Goal: Task Accomplishment & Management: Manage account settings

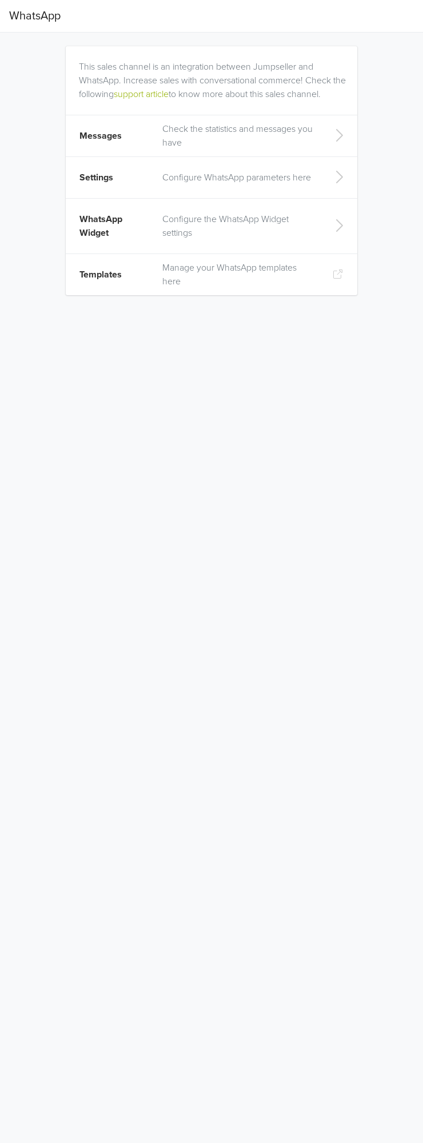
click at [336, 229] on icon at bounding box center [338, 225] width 23 height 18
select select "rb"
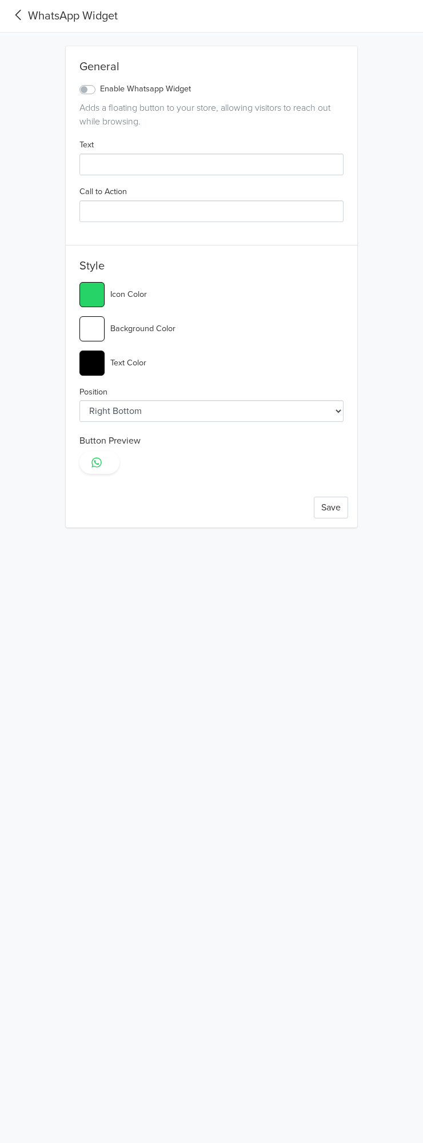
type input "#25d366"
select select "lt"
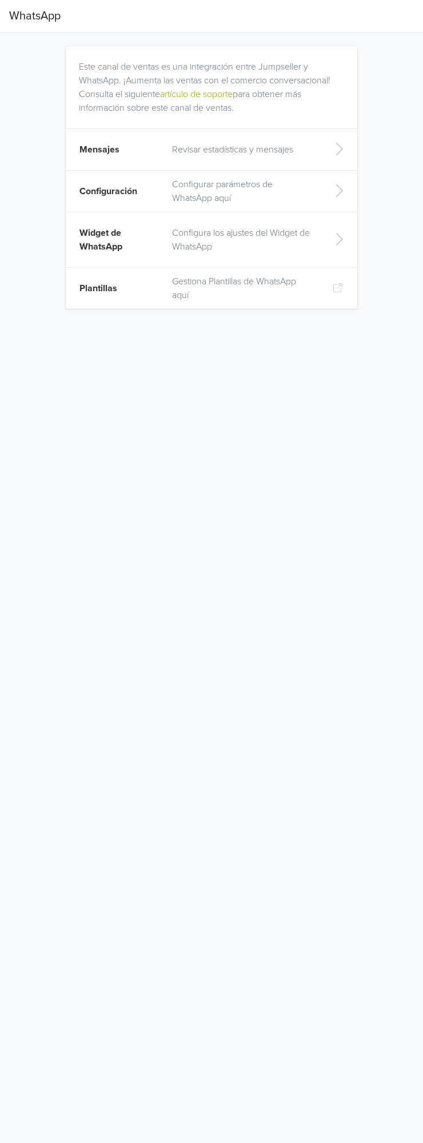
click at [356, 240] on div "Este canal de ventas es una integración entre Jumpseller y WhatsApp. ¡Aumenta l…" at bounding box center [211, 178] width 308 height 290
click at [332, 249] on td at bounding box center [338, 239] width 37 height 55
select select "rb"
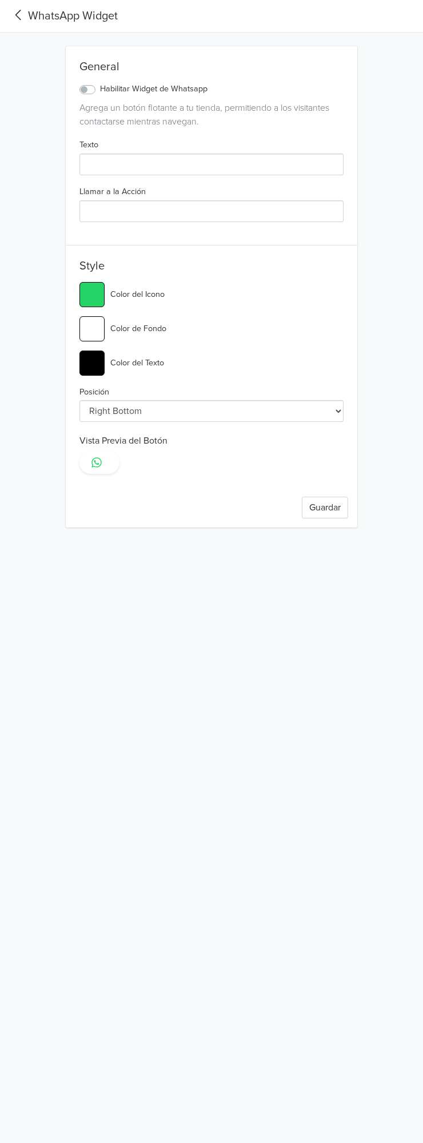
type input "#25d366"
select select "lt"
click at [100, 86] on label "Habilitar Widget de Whatsapp" at bounding box center [153, 89] width 107 height 13
click at [0, 0] on input "Habilitar Widget de Whatsapp" at bounding box center [0, 0] width 0 height 0
type input "#25d366"
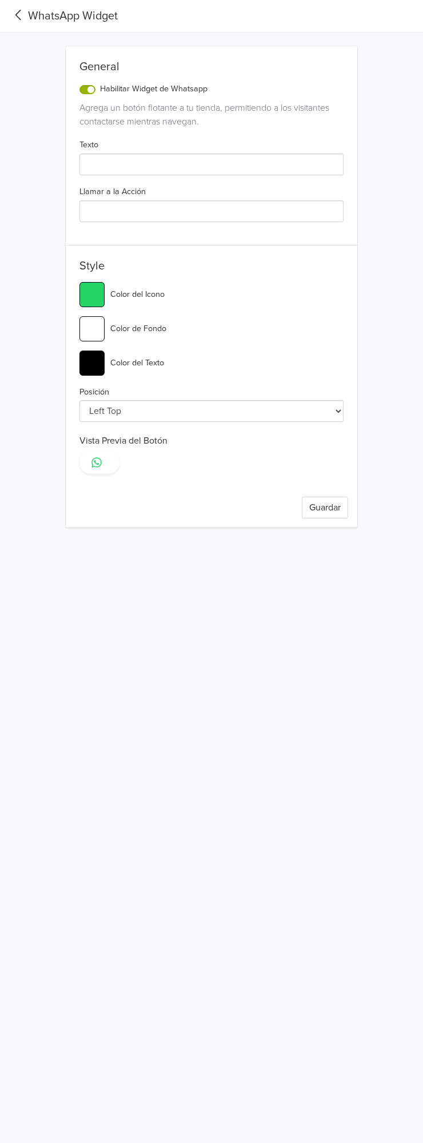
click at [86, 291] on input "#25d366" at bounding box center [91, 294] width 25 height 25
click at [117, 160] on input "Texto" at bounding box center [211, 165] width 264 height 22
type input "V"
type input "#25d366"
type input "Vi"
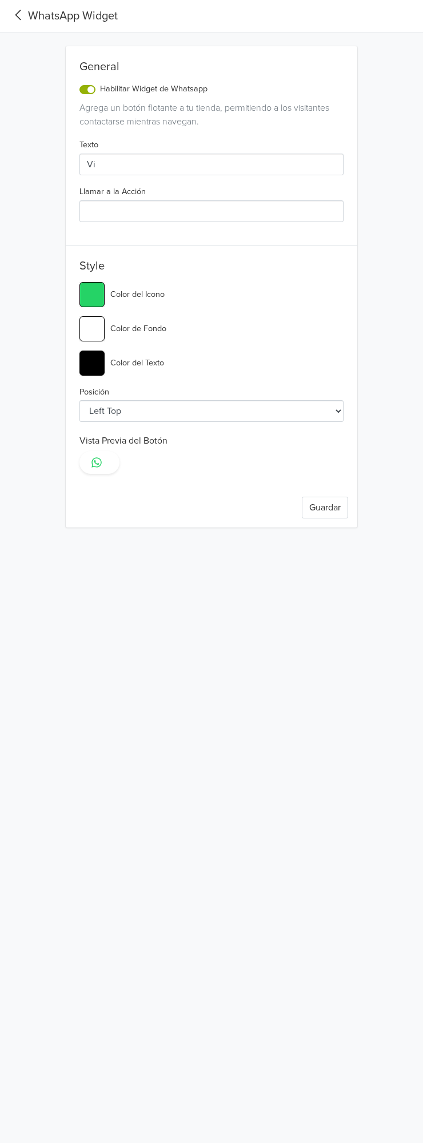
type input "#25d366"
type input "Vie"
type input "#25d366"
type input "Vien"
type input "#25d366"
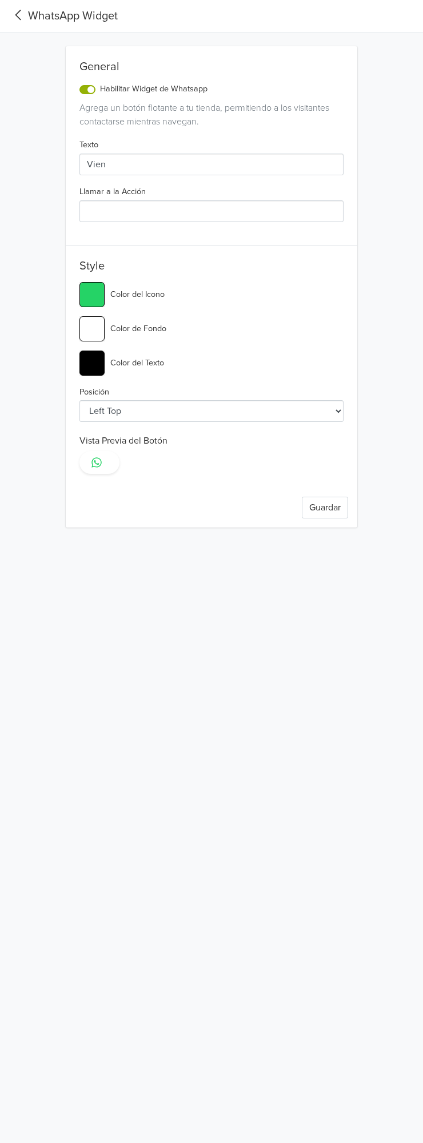
type input "Vie"
type input "#25d366"
type input "Vi"
type input "#25d366"
type input "V"
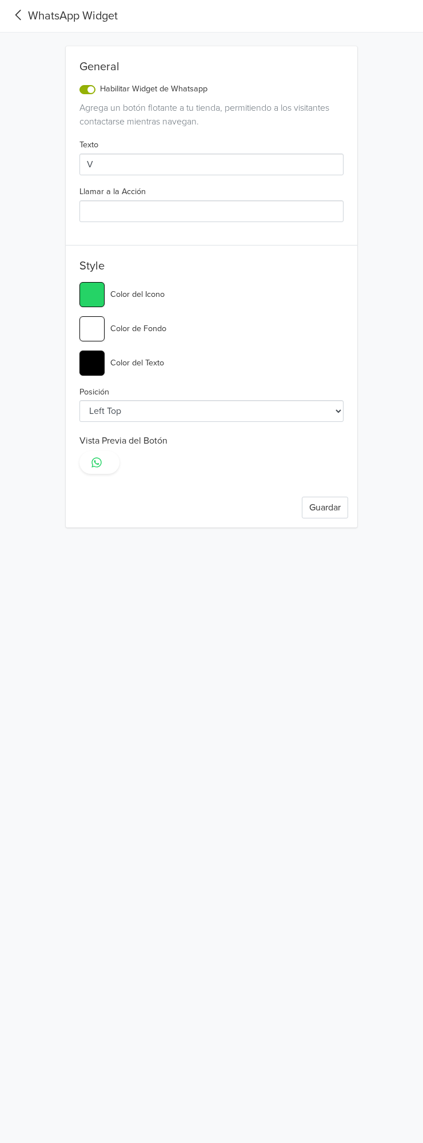
type input "#25d366"
type input "B"
type input "#25d366"
type input "Bi"
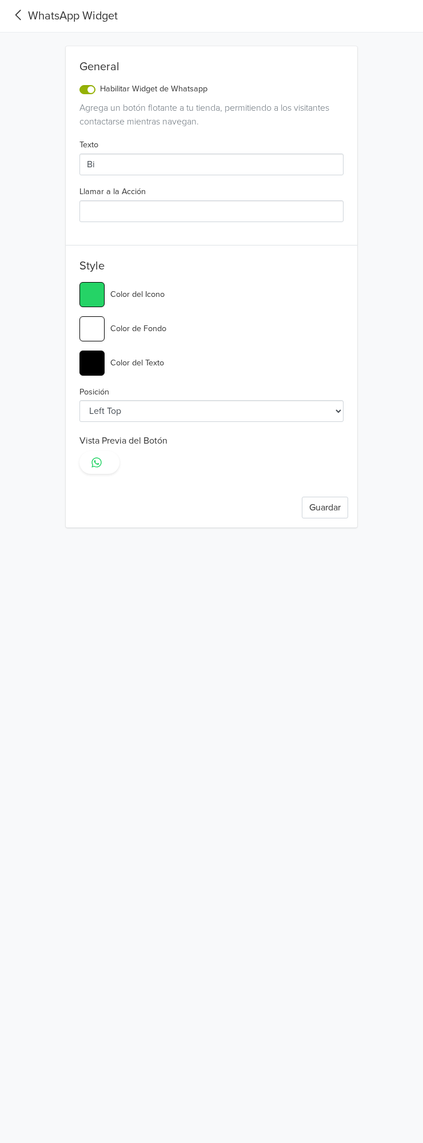
type input "#25d366"
type input "Bie"
type input "#25d366"
type input "Bien"
type input "#25d366"
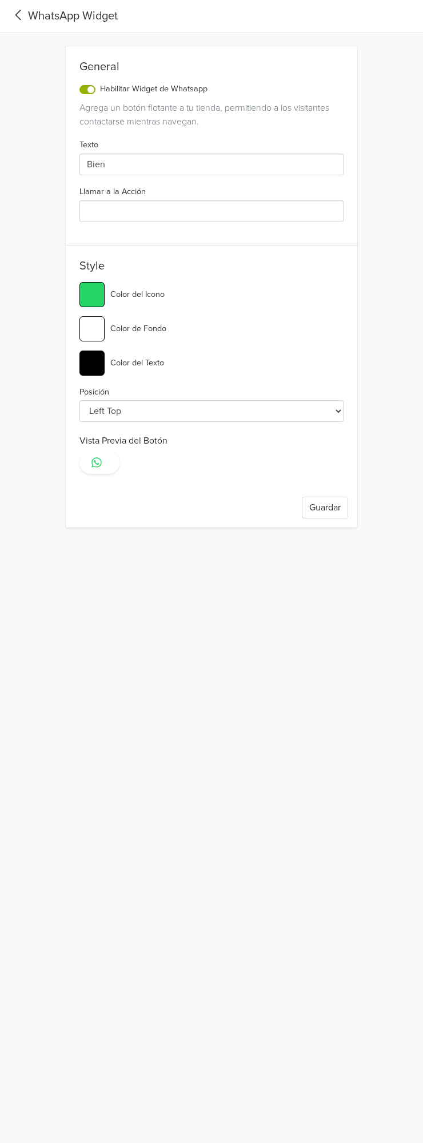
type input "Bienv"
type input "#25d366"
type input "Bienvenido"
type input "#25d366"
type input "Bienvenido,"
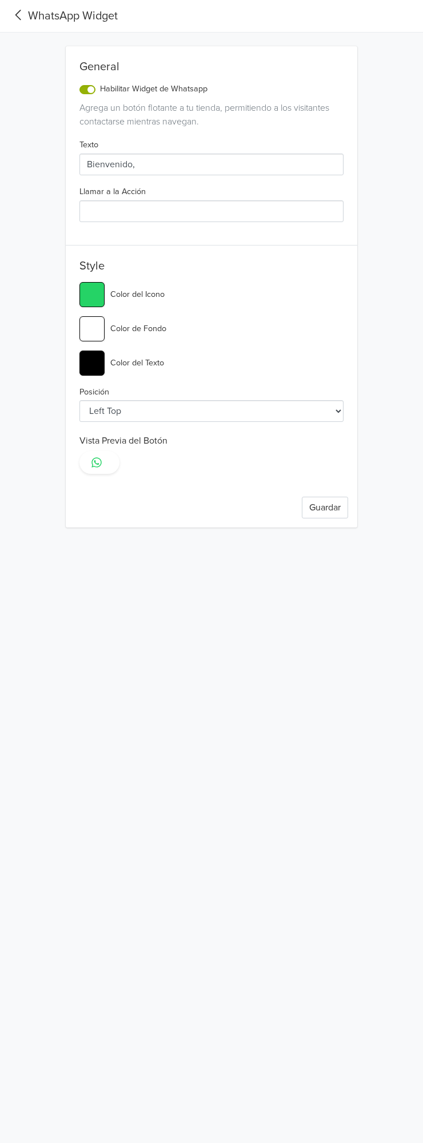
type input "#25d366"
type input "Bienvenido,"
type input "#25d366"
type input "Bienvenido, H"
type input "#25d366"
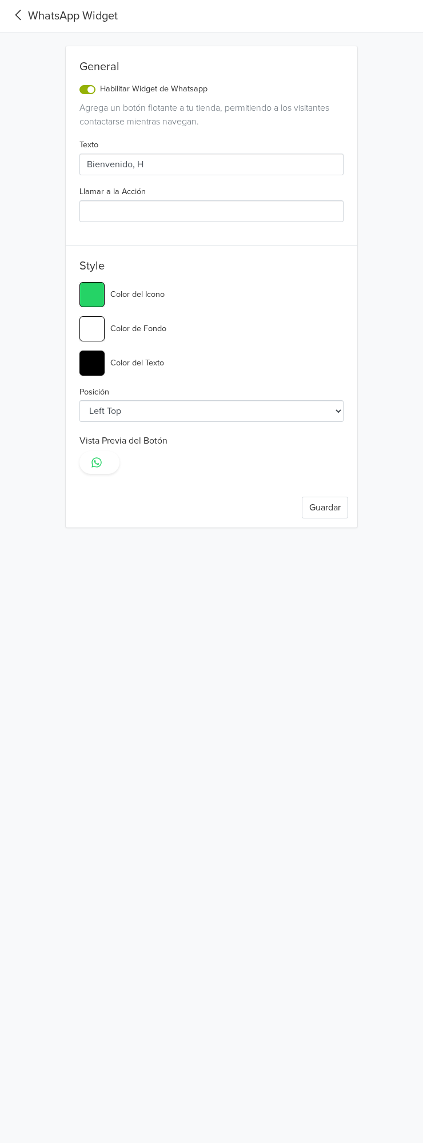
type input "Bienvenido, Ha"
type input "#25d366"
type input "Bienvenido, Hab"
type input "#25d366"
type input "Bienvenido, Habl"
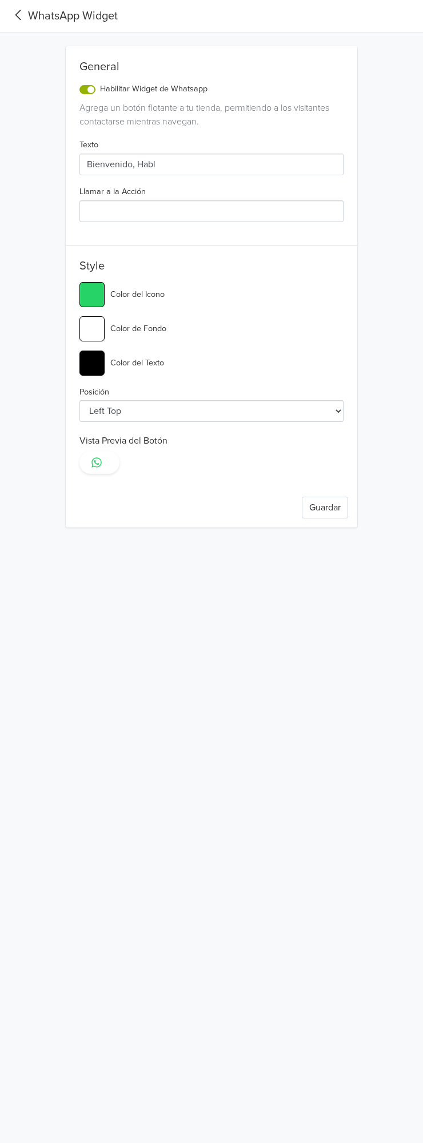
type input "#25d366"
type input "Bienvenido, Hable"
type input "#25d366"
type input "Bienvenido, Hablem"
type input "#25d366"
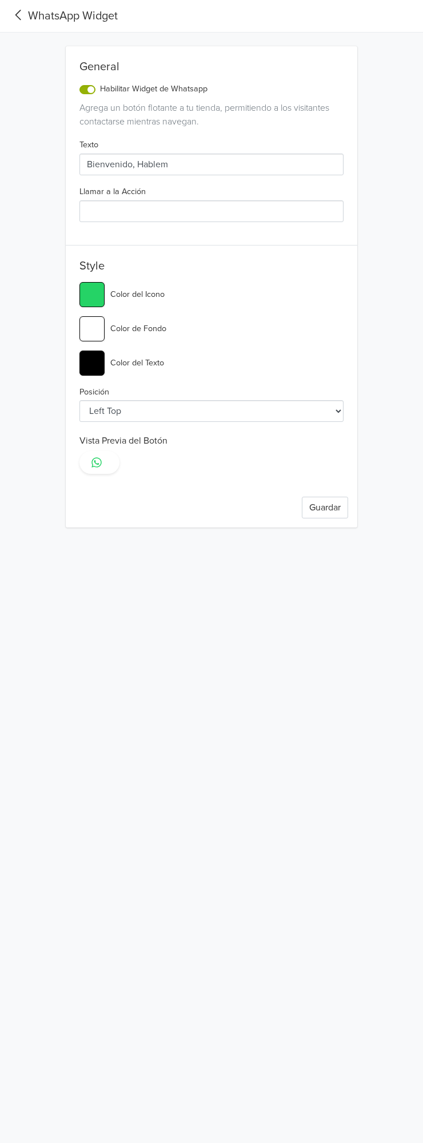
type input "Bienvenido, Hablemo"
type input "#25d366"
type input "Bienvenido, Hablemos"
type input "#25d366"
type input "Bienvenido, Hablemos"
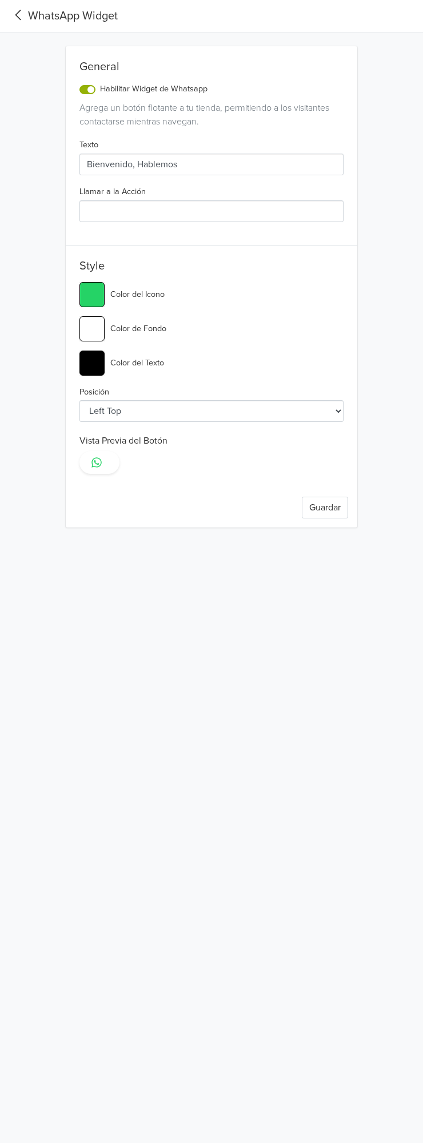
click at [375, 377] on div "WhatsApp Widget General Habilitar Widget de Whatsapp Agrega un botón flotante a…" at bounding box center [211, 264] width 423 height 528
click at [330, 510] on button "Guardar" at bounding box center [325, 508] width 46 height 22
click at [98, 463] on icon at bounding box center [96, 462] width 11 height 11
click at [332, 497] on button "Guardar" at bounding box center [325, 508] width 46 height 22
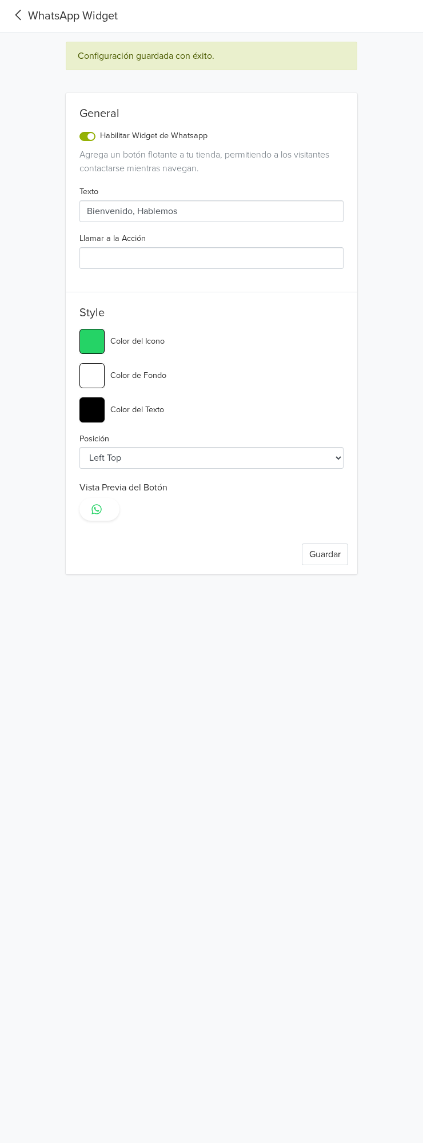
type input "#25d366"
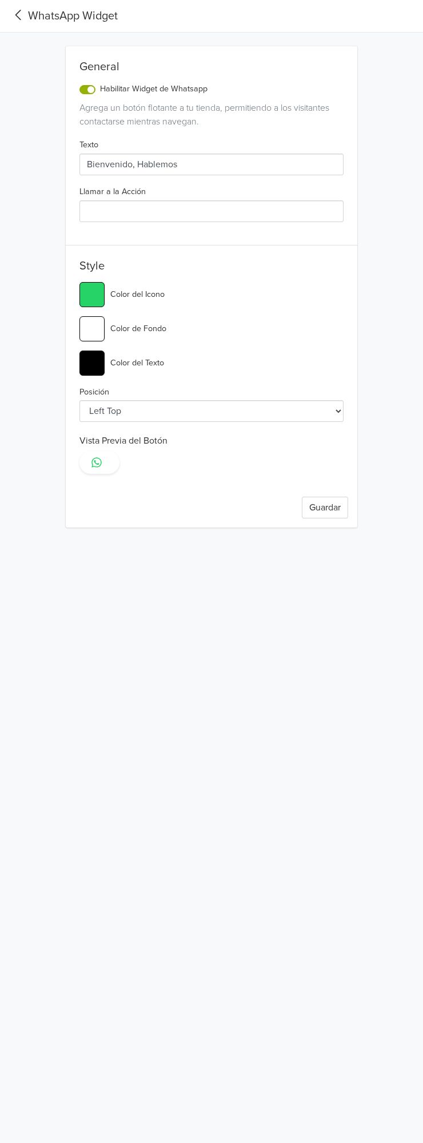
click at [319, 401] on select "Left Top Left Center Left Bottom Right Top Right Center Right Bottom" at bounding box center [211, 411] width 264 height 22
click at [23, 10] on icon at bounding box center [18, 14] width 19 height 15
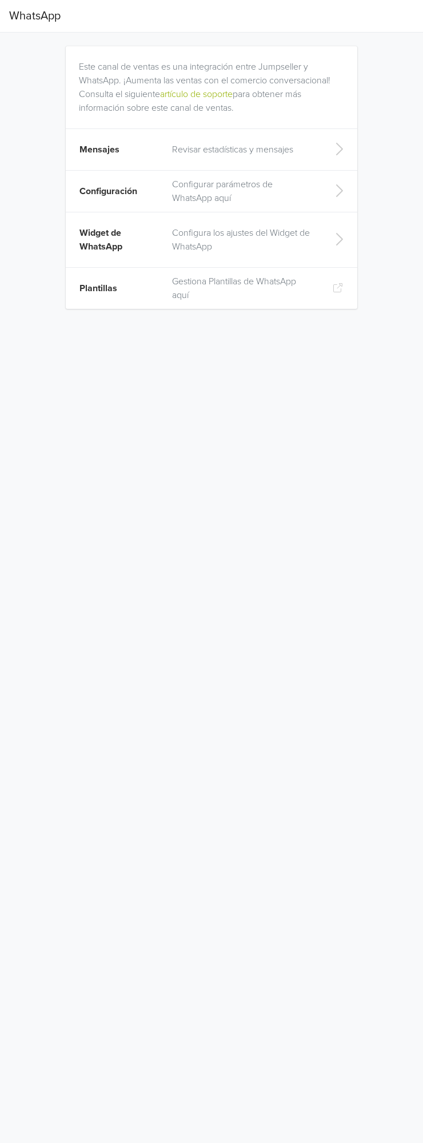
click at [346, 287] on td at bounding box center [338, 289] width 37 height 42
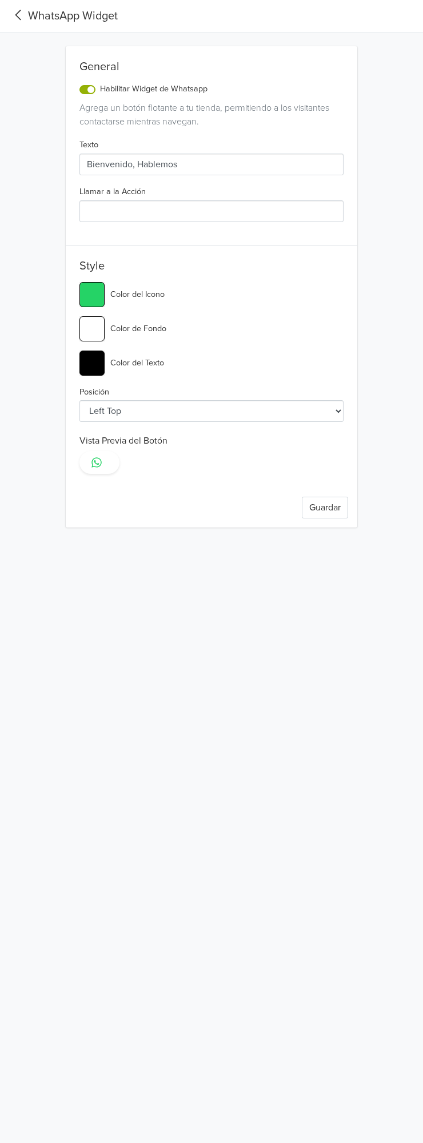
type input "#25d366"
